Goal: Find specific page/section: Find specific page/section

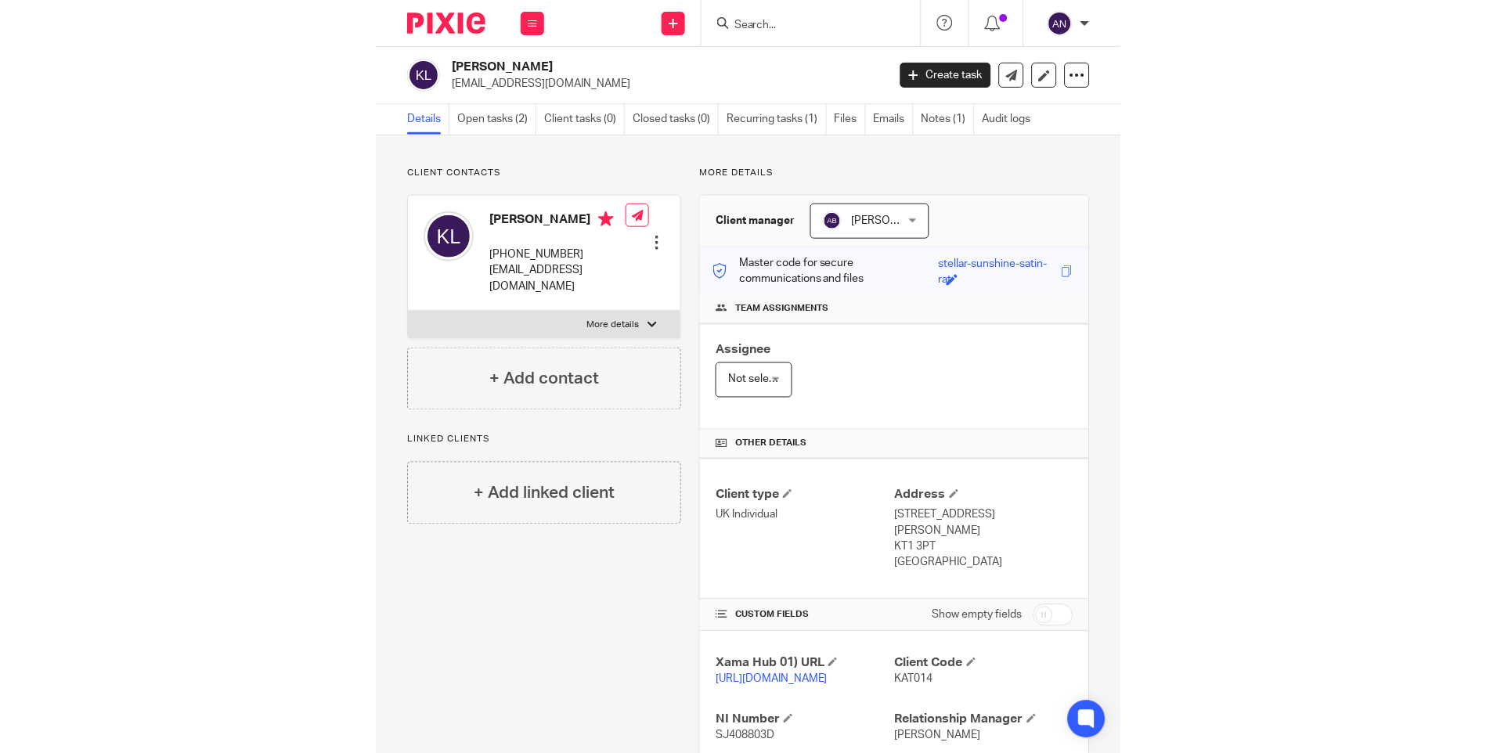
scroll to position [123, 0]
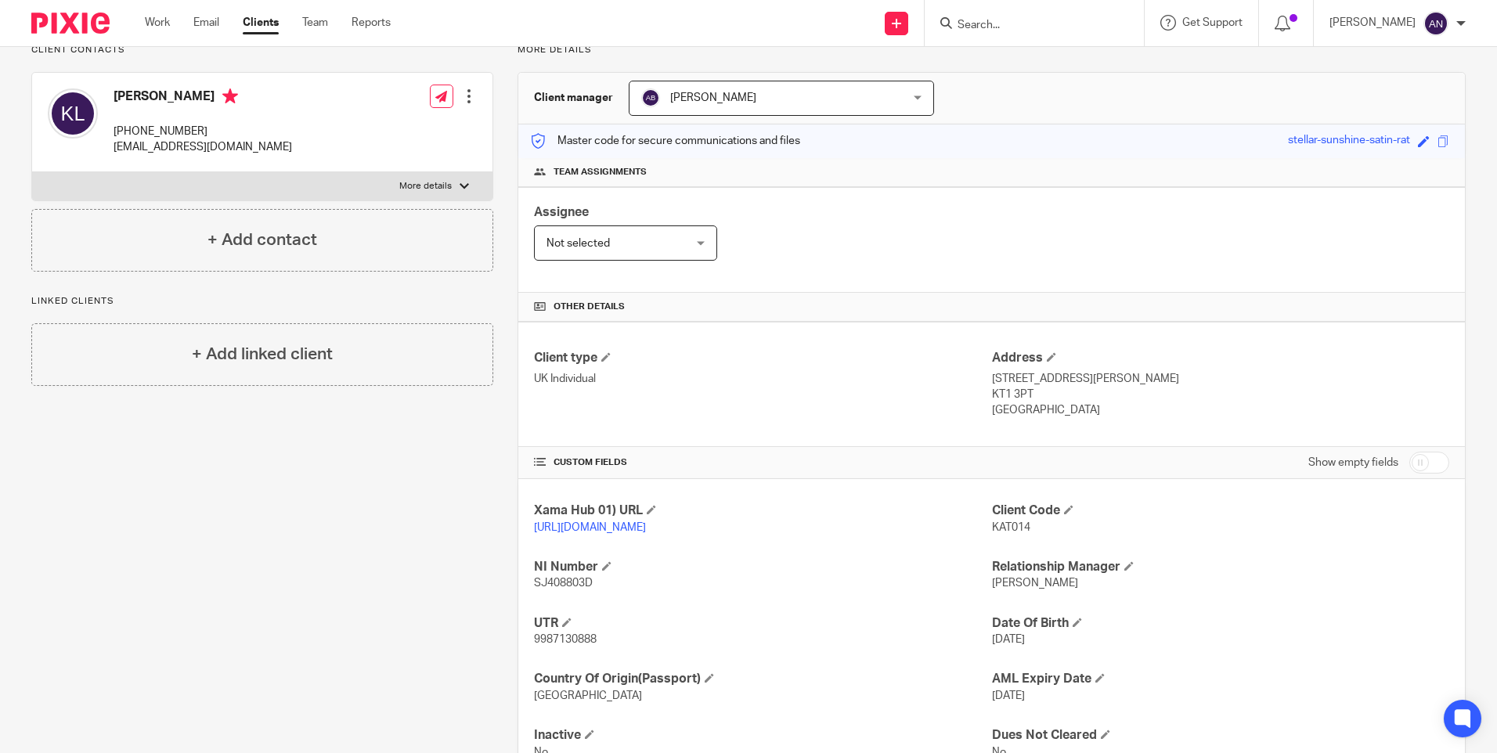
click at [745, 26] on input "Search" at bounding box center [1026, 26] width 141 height 14
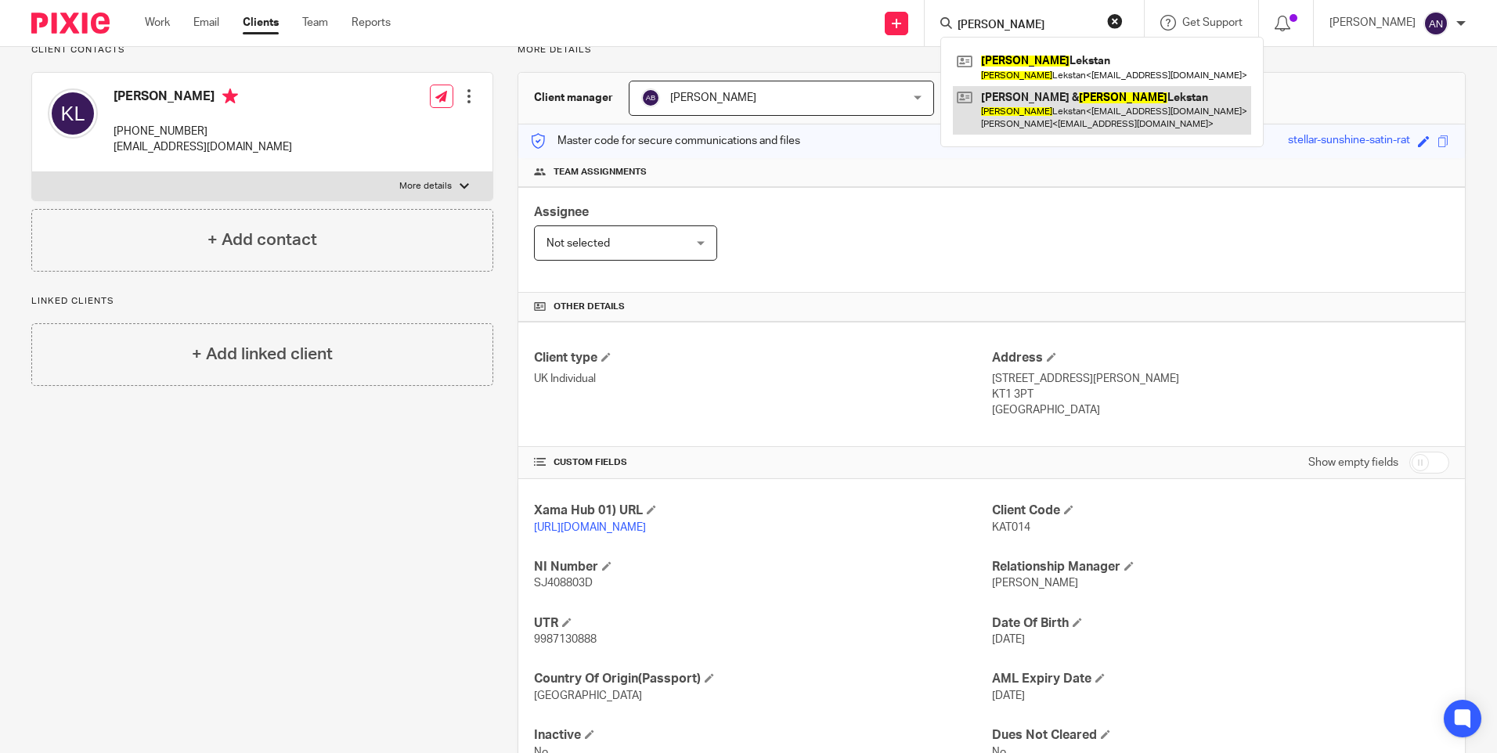
type input "katarzyna"
click at [745, 121] on link at bounding box center [1102, 110] width 298 height 49
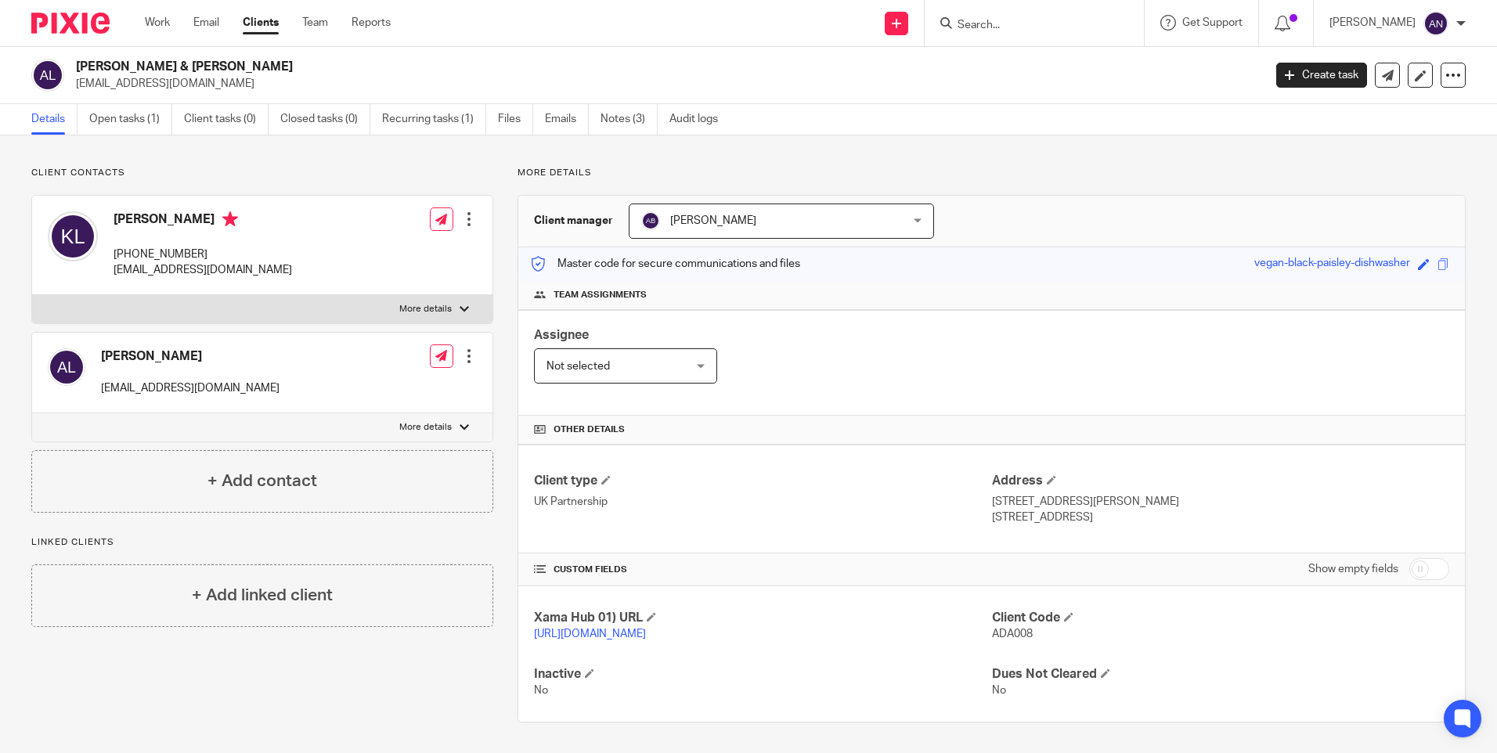
drag, startPoint x: 1011, startPoint y: 395, endPoint x: 996, endPoint y: 393, distance: 15.1
click at [1011, 395] on div "Assignee Not selected Not selected Not selected Aarshika Awale Aayush Niraula A…" at bounding box center [991, 363] width 947 height 106
click at [983, 403] on div "Assignee Not selected Not selected Not selected Aarshika Awale Aayush Niraula A…" at bounding box center [991, 363] width 947 height 106
click at [850, 493] on p "UK Partnership" at bounding box center [762, 501] width 457 height 16
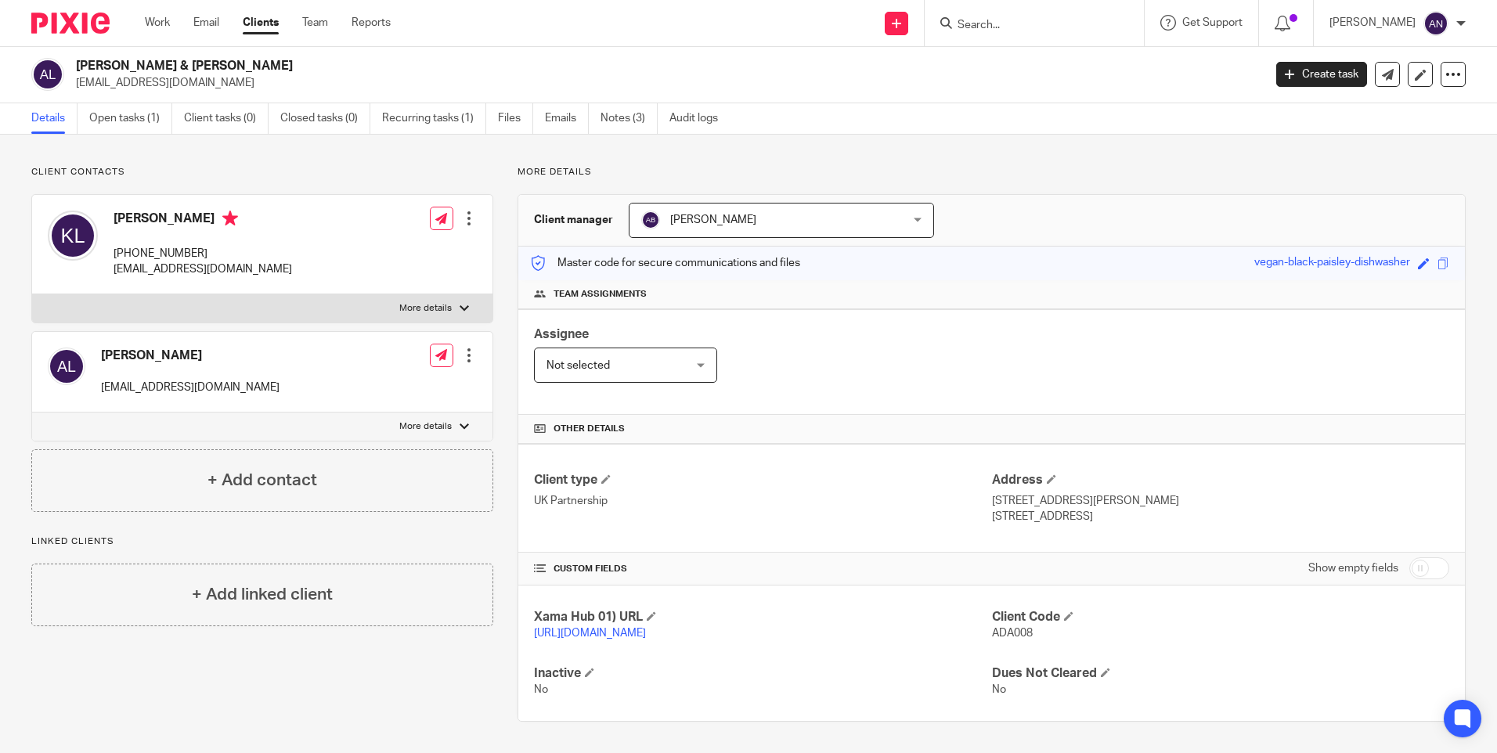
scroll to position [0, 0]
click at [864, 366] on div "Assignee Not selected Not selected Not selected Aarshika Awale Aayush Niraula A…" at bounding box center [991, 363] width 947 height 106
drag, startPoint x: 1033, startPoint y: 164, endPoint x: 1024, endPoint y: 170, distance: 10.2
click at [1033, 164] on div "Client contacts Adam Lekstan kasialekstan@yahoo.com Edit contact Create client …" at bounding box center [748, 444] width 1497 height 619
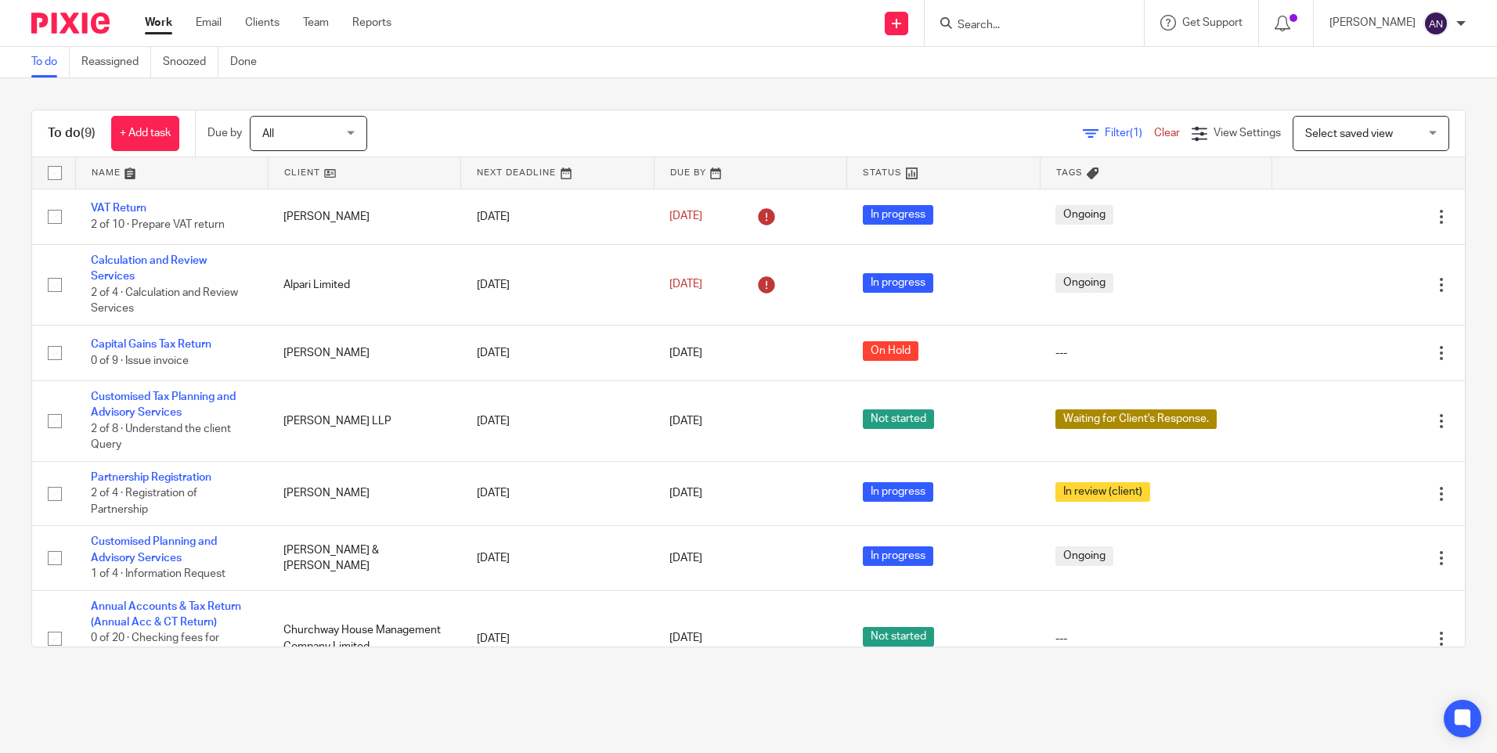
click at [994, 16] on form at bounding box center [1039, 23] width 167 height 20
click at [1009, 22] on input "Search" at bounding box center [1026, 26] width 141 height 14
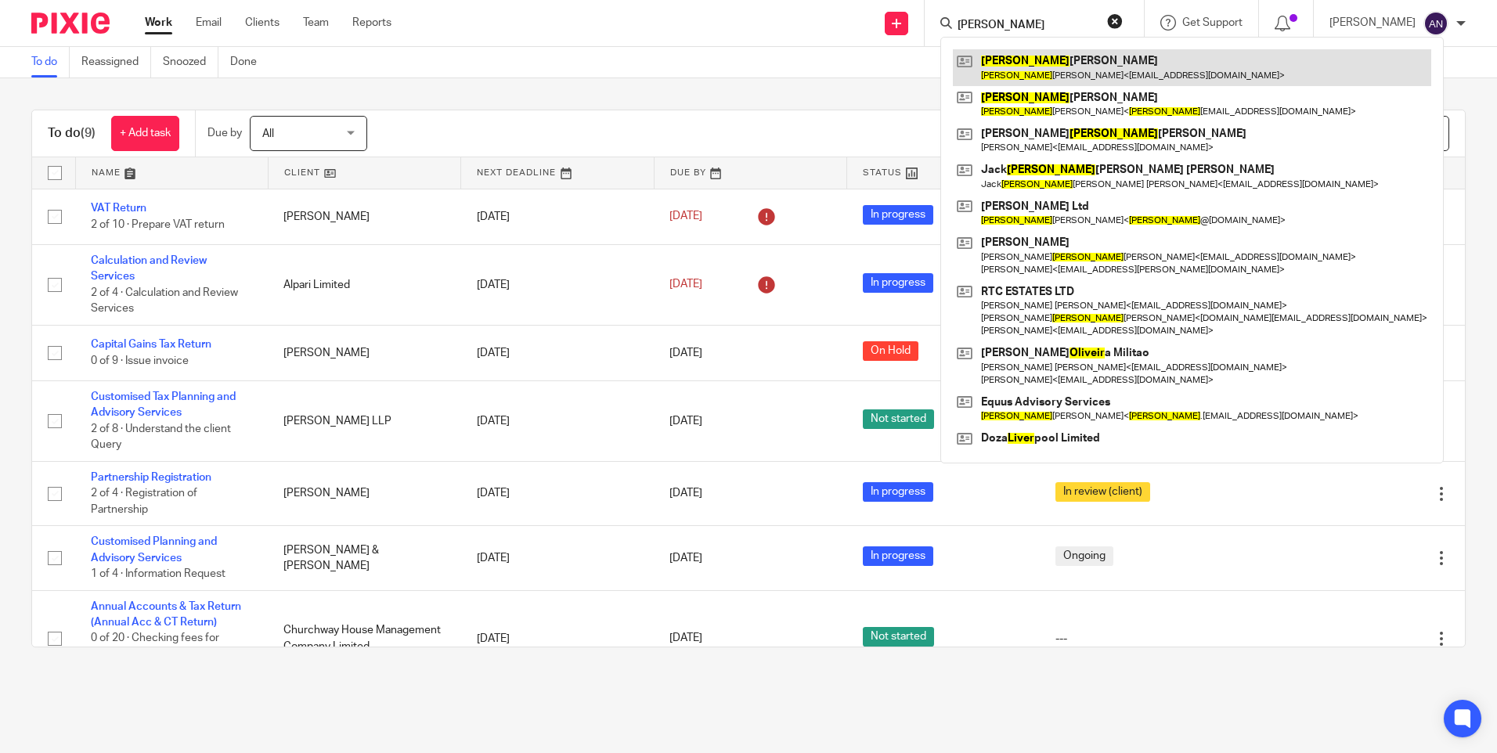
type input "[PERSON_NAME]"
click at [1160, 79] on link at bounding box center [1192, 67] width 478 height 36
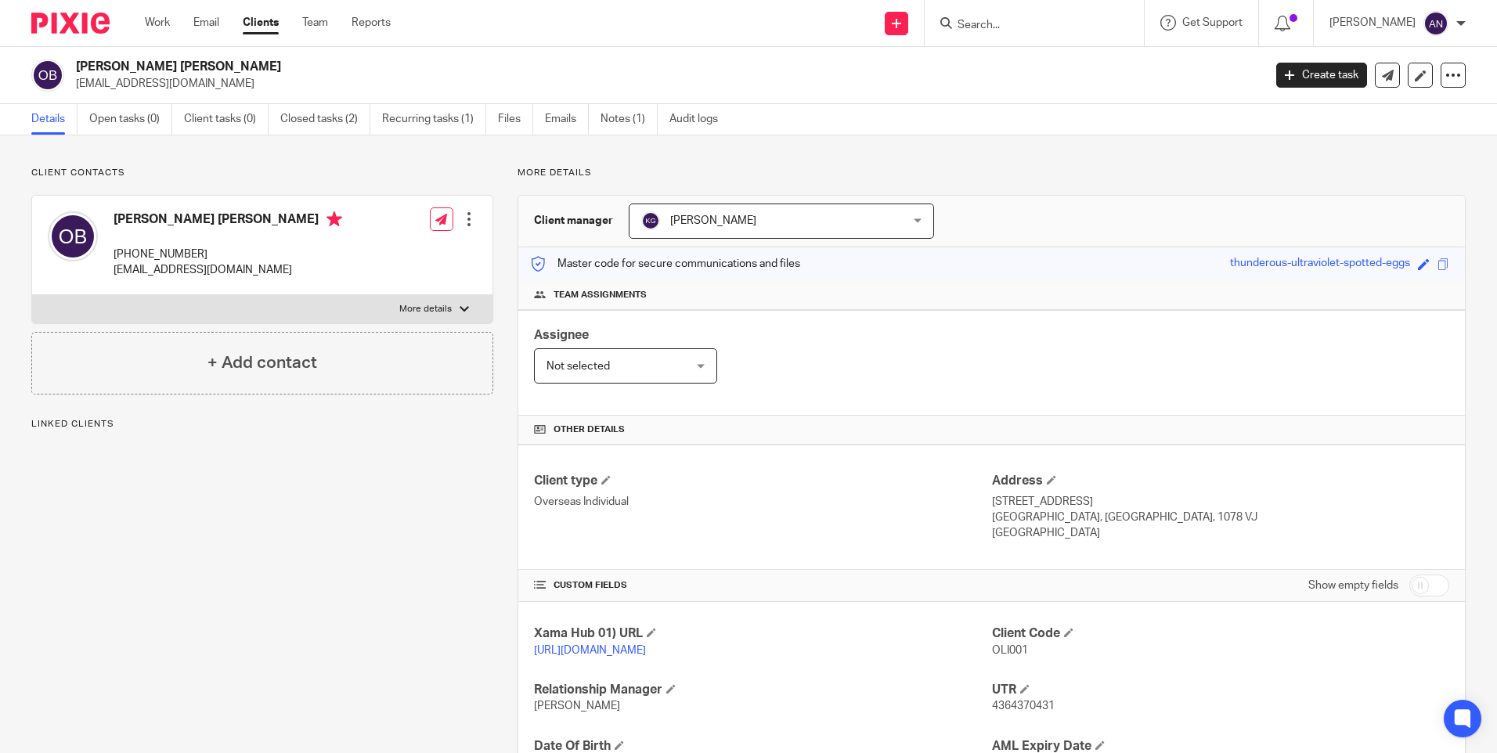
scroll to position [146, 0]
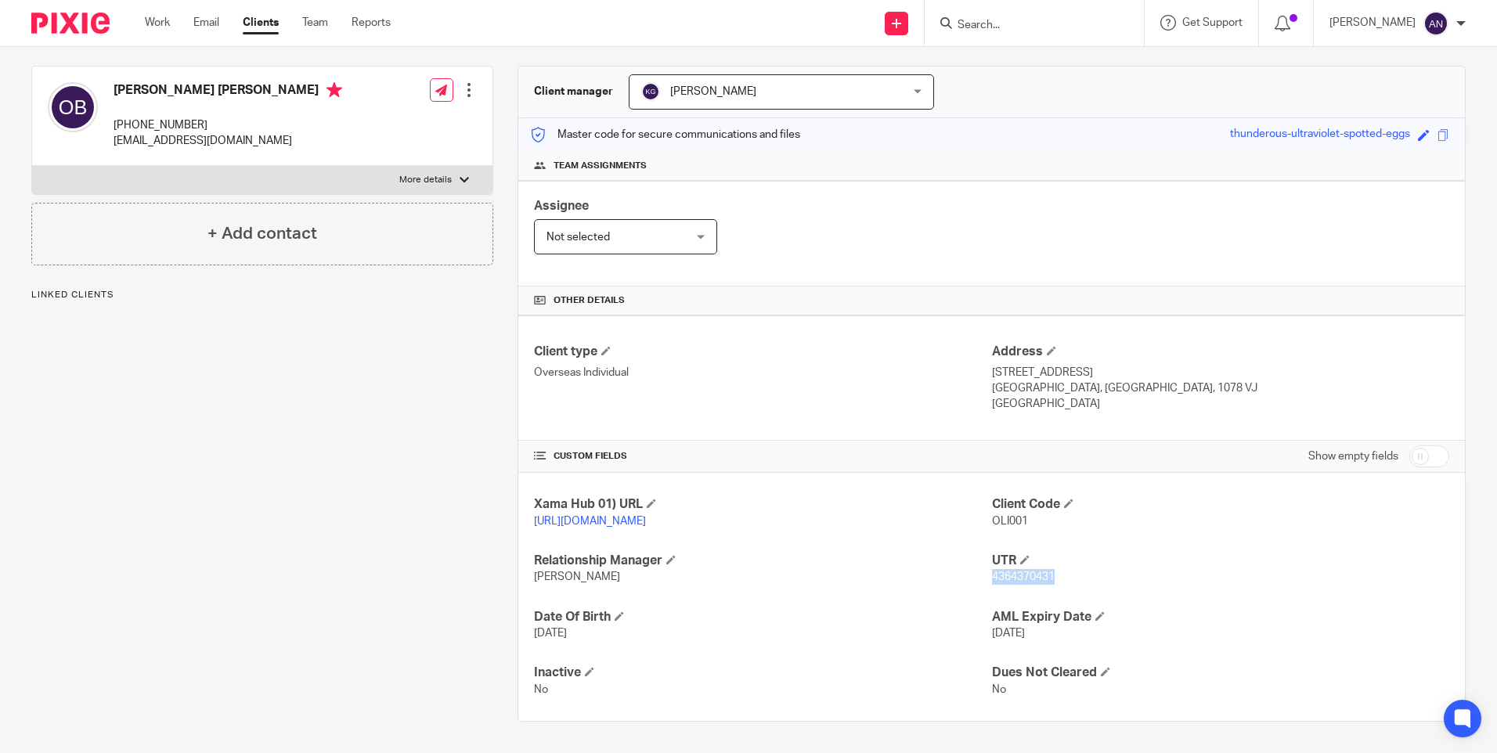
drag, startPoint x: 987, startPoint y: 577, endPoint x: 1046, endPoint y: 586, distance: 60.1
click at [1046, 586] on div "Xama Hub 01) URL https://platform.xamatech.com/portal/crm/clients/aed343d0-1b75…" at bounding box center [991, 597] width 947 height 248
copy span "4364370431"
click at [1188, 186] on div "Assignee Not selected Not selected Not selected Aarshika Awale Aayush Niraula A…" at bounding box center [991, 234] width 947 height 106
